Goal: Download file/media

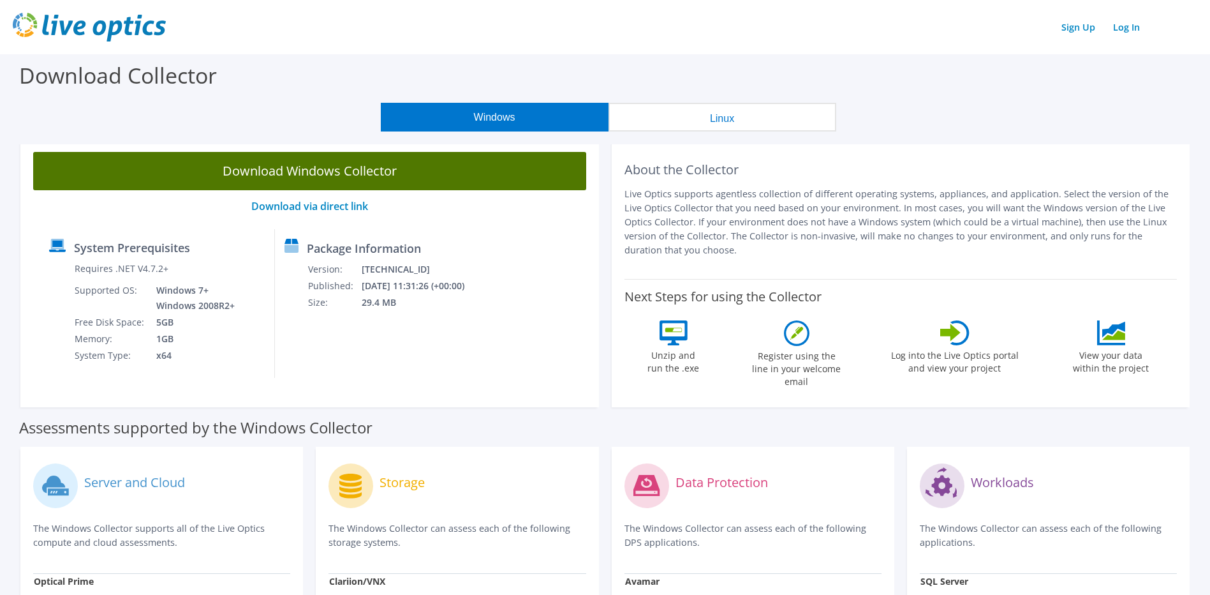
click at [398, 175] on link "Download Windows Collector" at bounding box center [309, 171] width 553 height 38
